Goal: Task Accomplishment & Management: Manage account settings

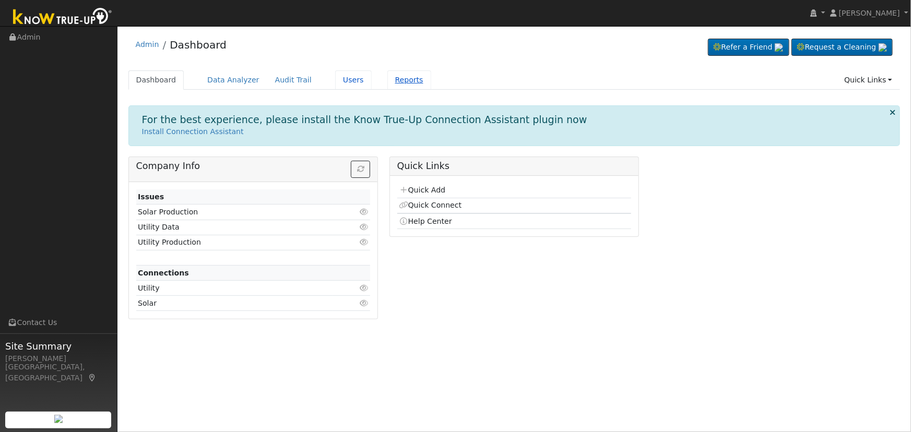
click at [345, 81] on link "Users" at bounding box center [353, 80] width 37 height 19
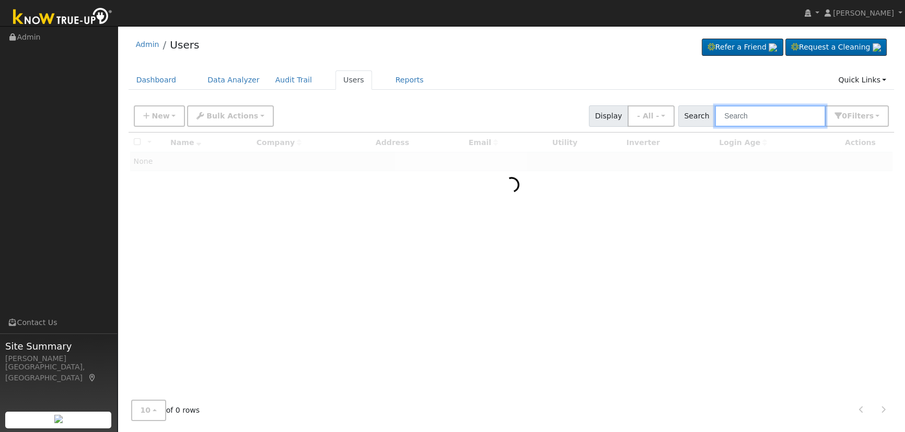
click at [789, 110] on input "text" at bounding box center [769, 115] width 111 height 21
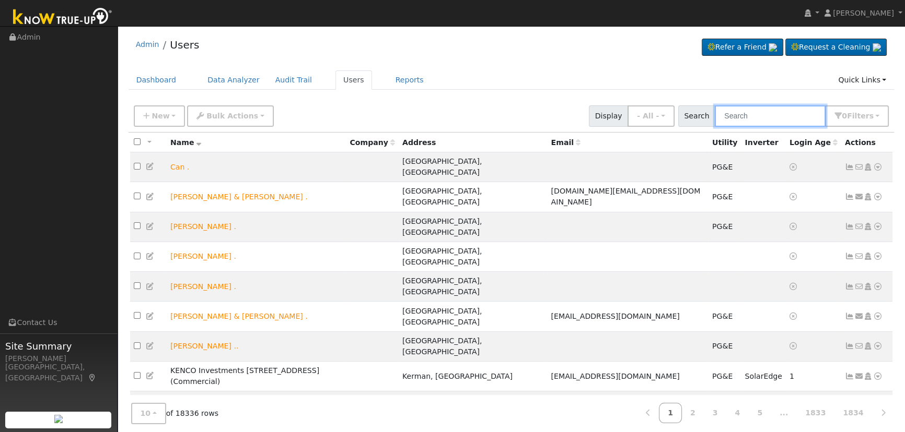
click at [784, 114] on input "text" at bounding box center [769, 115] width 111 height 21
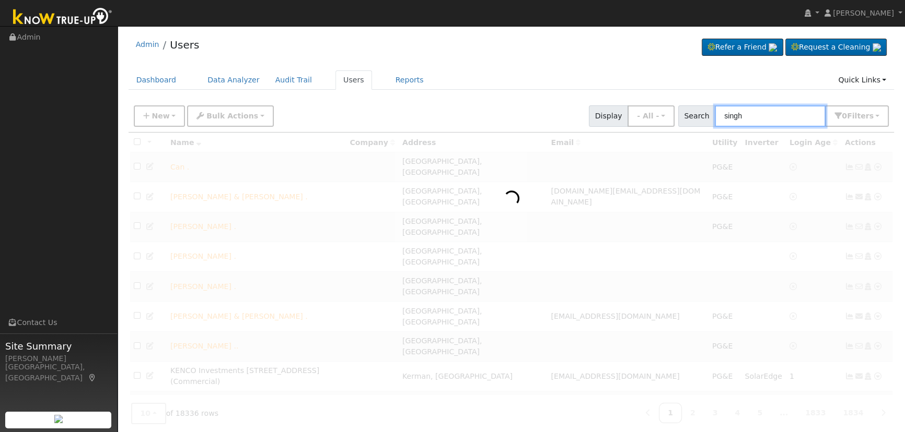
click at [727, 114] on input "singh" at bounding box center [769, 115] width 111 height 21
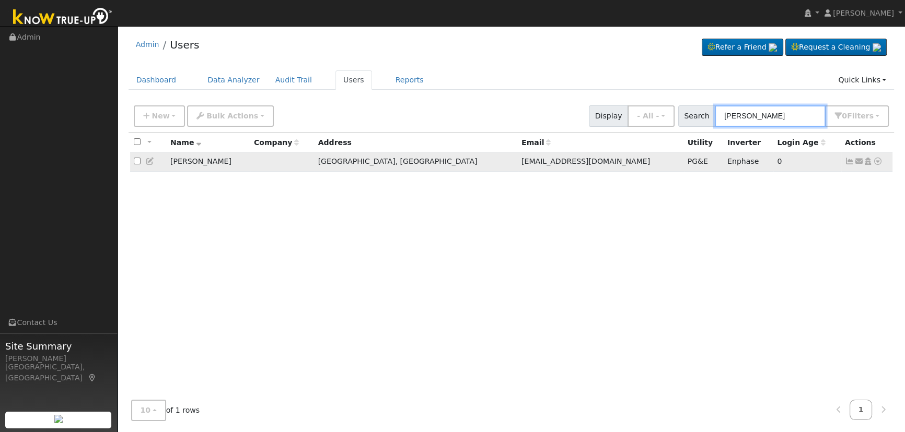
type input "[PERSON_NAME]"
click at [848, 160] on icon at bounding box center [848, 161] width 9 height 7
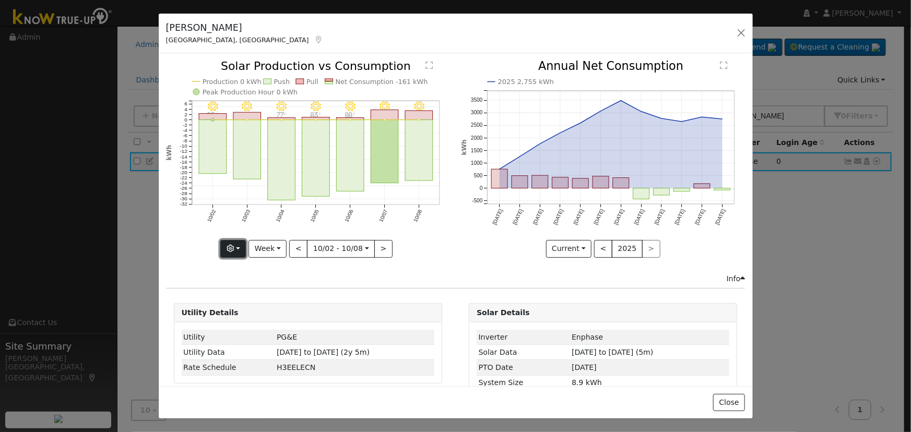
click at [240, 245] on button "button" at bounding box center [233, 249] width 26 height 18
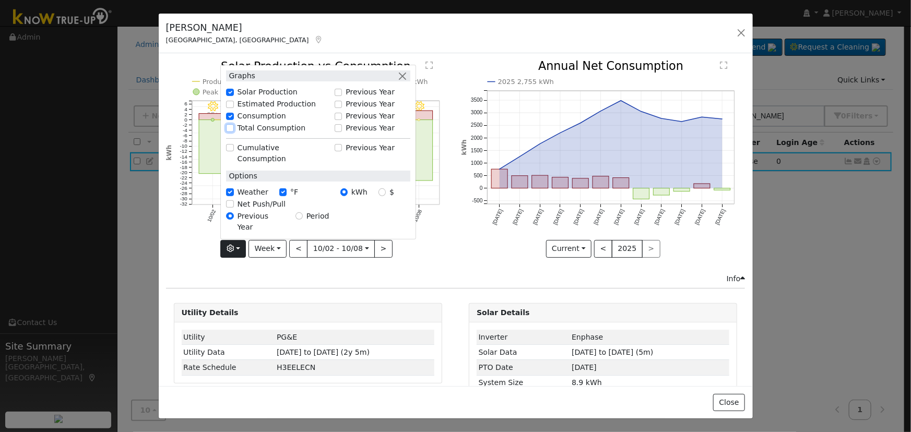
click at [230, 132] on input "Total Consumption" at bounding box center [229, 127] width 7 height 7
checkbox input "true"
click at [272, 247] on button "Week" at bounding box center [268, 249] width 38 height 18
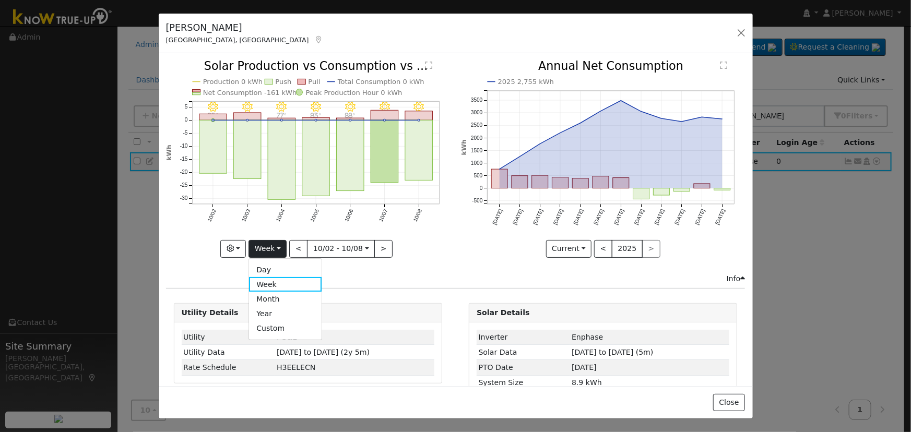
click at [275, 298] on link "Month" at bounding box center [285, 299] width 73 height 15
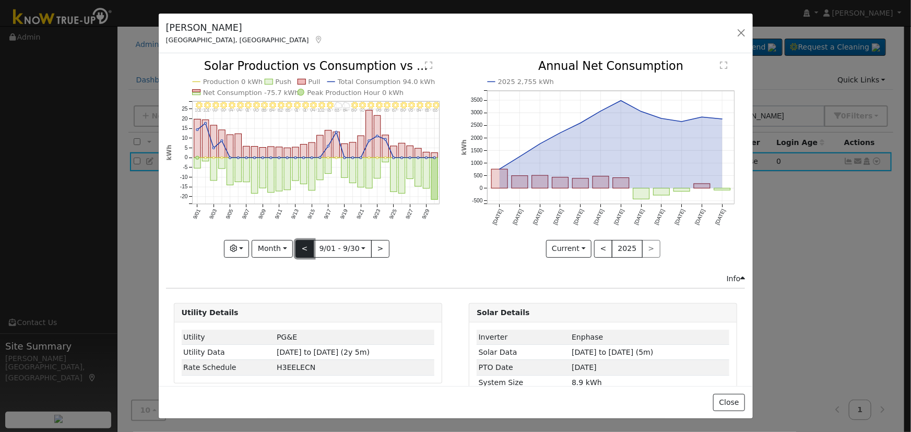
click at [302, 245] on button "<" at bounding box center [305, 249] width 18 height 18
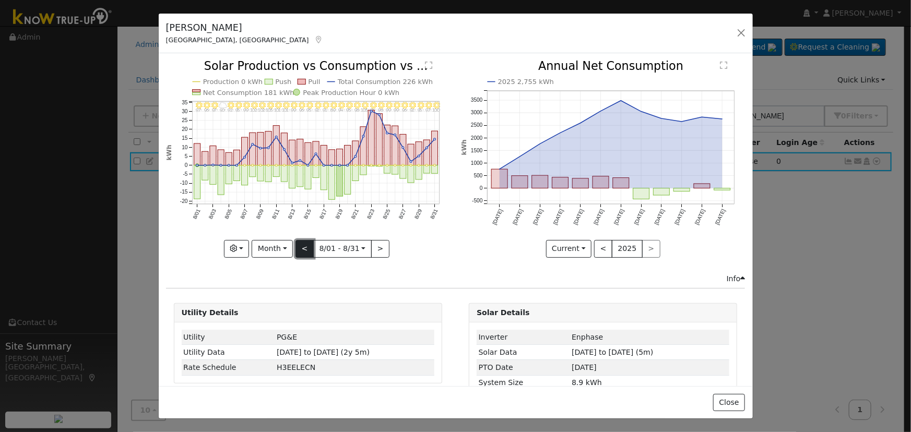
click at [302, 245] on button "<" at bounding box center [305, 249] width 18 height 18
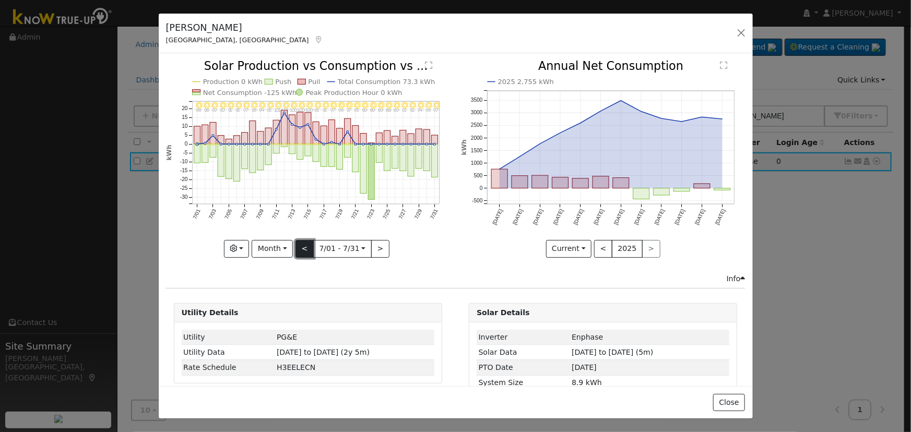
click at [302, 245] on button "<" at bounding box center [305, 249] width 18 height 18
type input "[DATE]"
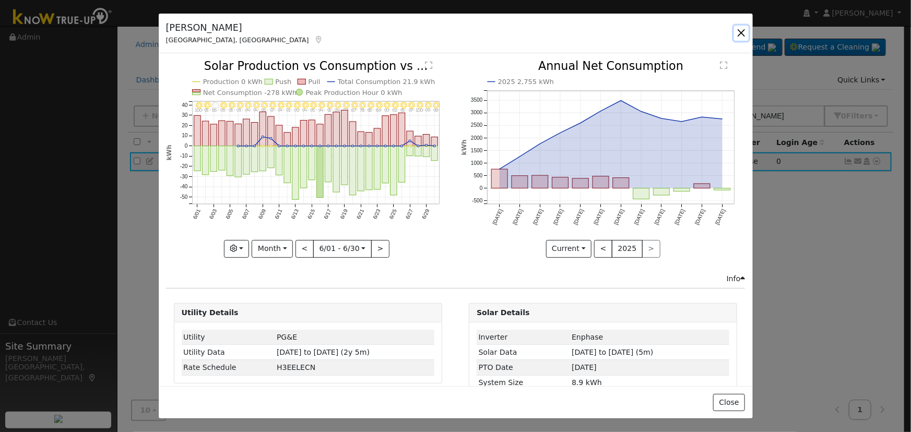
click at [742, 33] on button "button" at bounding box center [741, 33] width 15 height 15
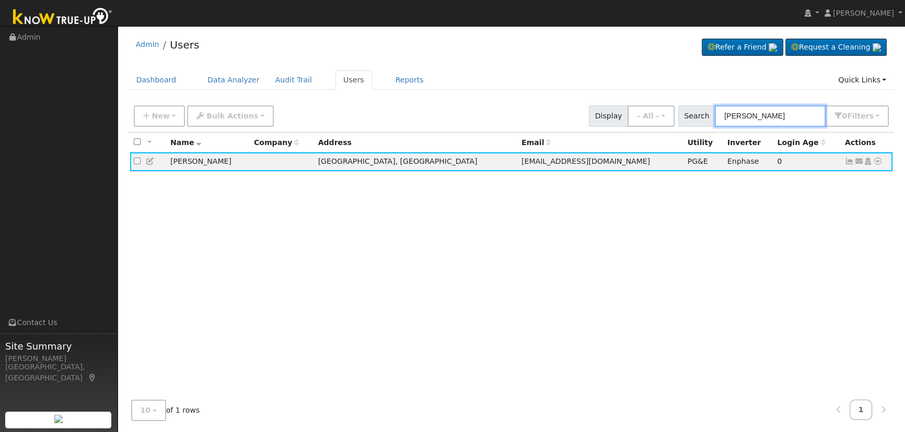
drag, startPoint x: 795, startPoint y: 116, endPoint x: 622, endPoint y: 90, distance: 175.3
click at [623, 90] on div "Admin Users Refer a Friend Request a Cleaning" at bounding box center [511, 230] width 777 height 398
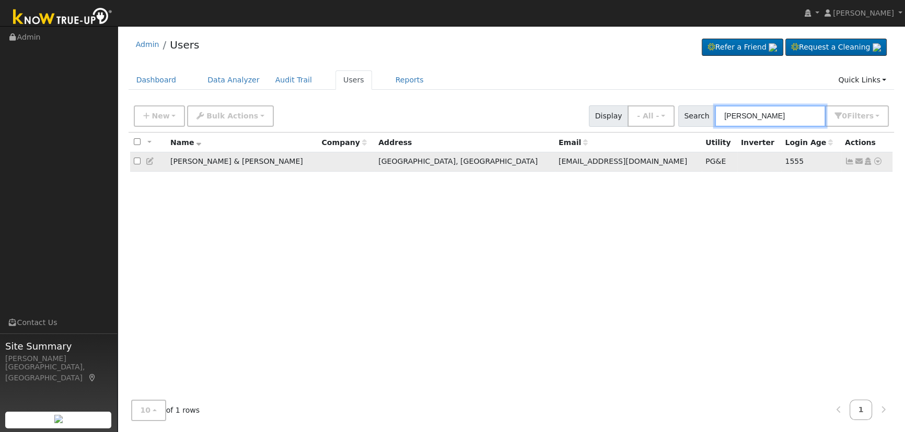
type input "[PERSON_NAME]"
click at [847, 162] on icon at bounding box center [848, 161] width 9 height 7
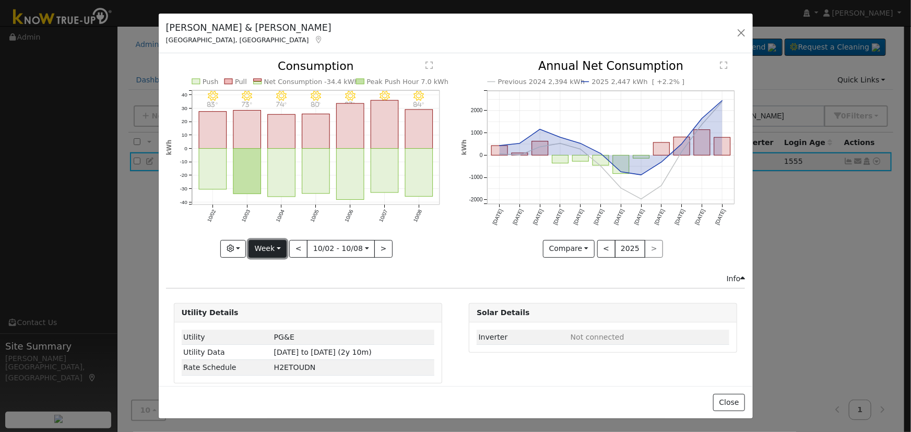
click at [277, 245] on button "Week" at bounding box center [268, 249] width 38 height 18
